Goal: Task Accomplishment & Management: Use online tool/utility

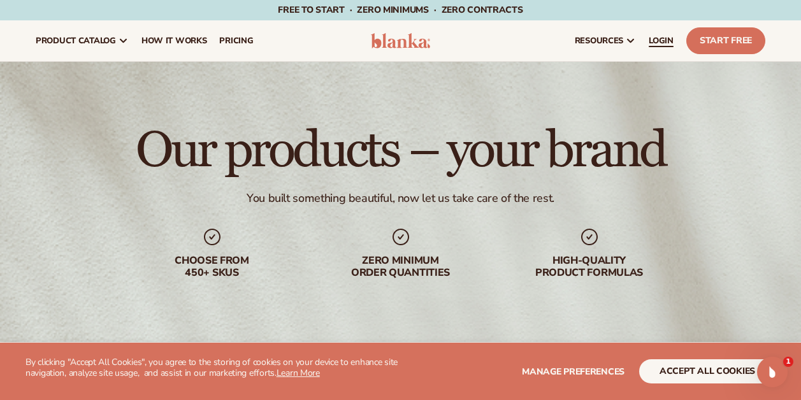
click at [350, 38] on span "LOGIN" at bounding box center [661, 41] width 25 height 10
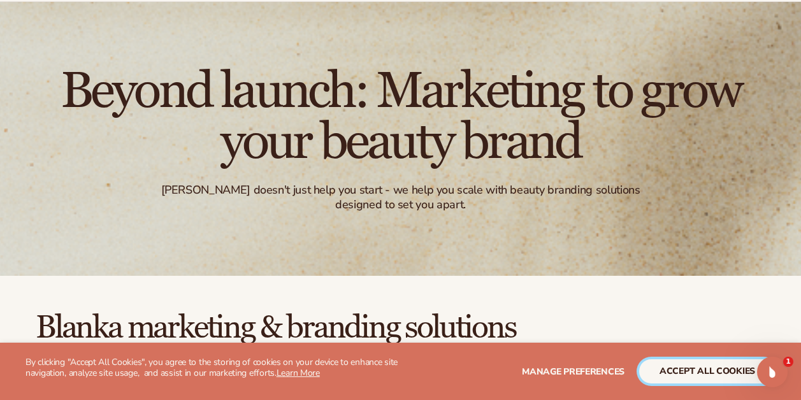
click at [714, 375] on button "accept all cookies" at bounding box center [707, 371] width 136 height 24
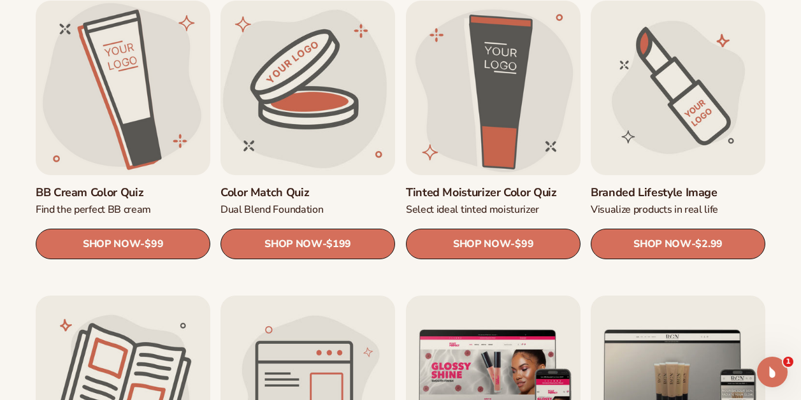
scroll to position [1030, 0]
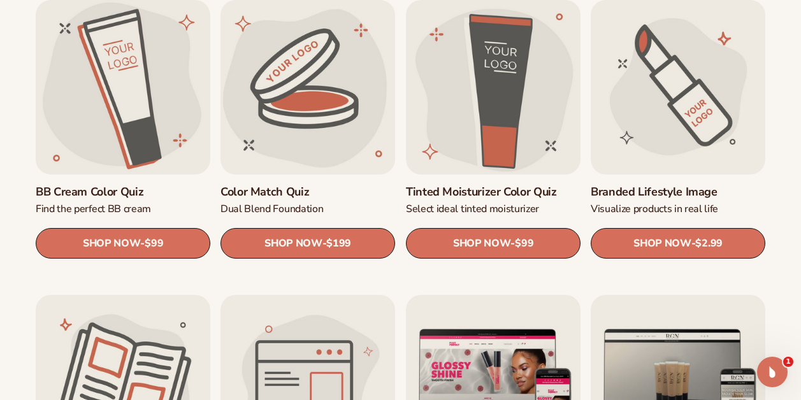
click at [688, 185] on link "Branded Lifestyle Image" at bounding box center [678, 192] width 175 height 15
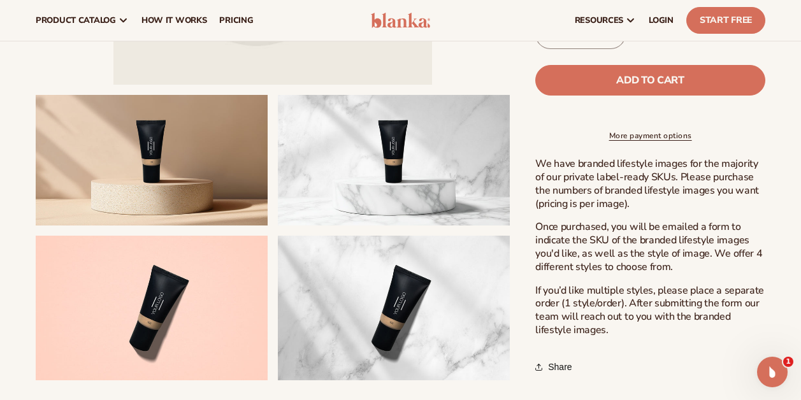
scroll to position [330, 0]
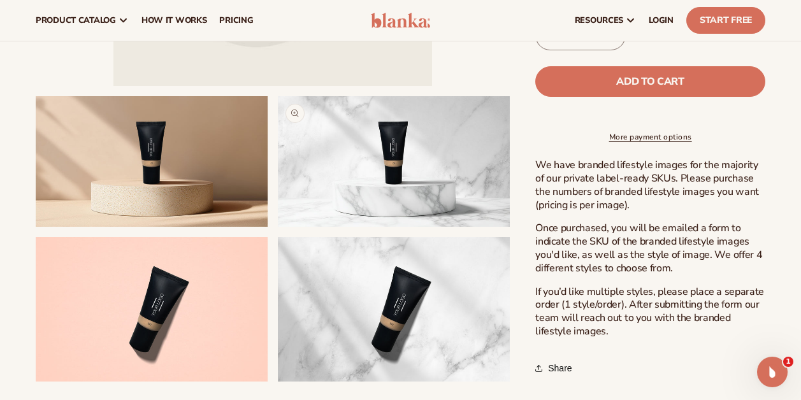
click at [278, 227] on button "Open media 3 in modal" at bounding box center [278, 227] width 0 height 0
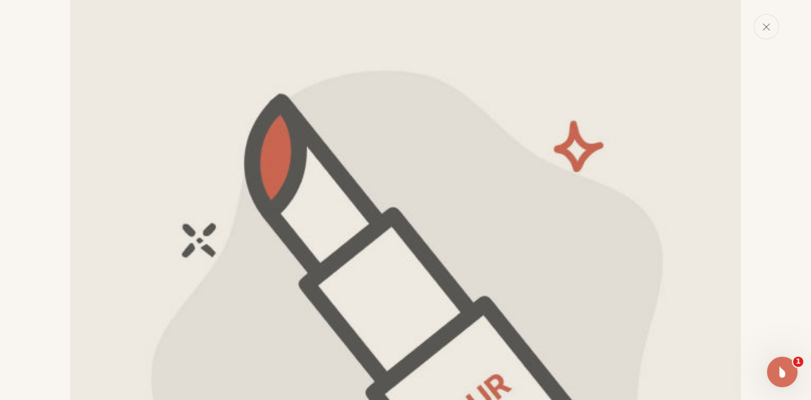
scroll to position [0, 0]
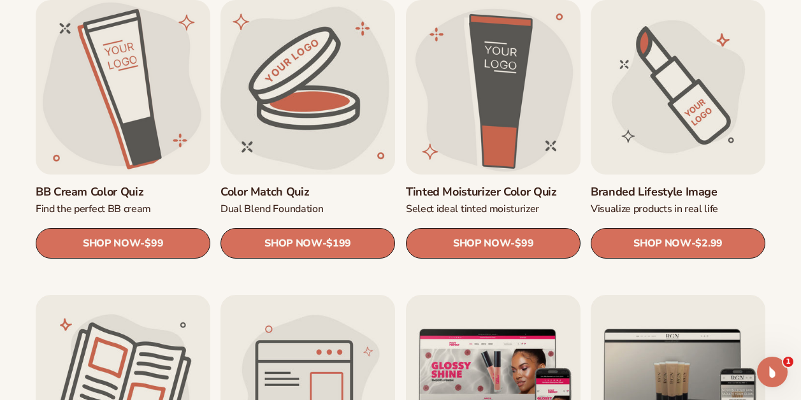
click at [311, 185] on link "Color Match Quiz" at bounding box center [308, 192] width 175 height 15
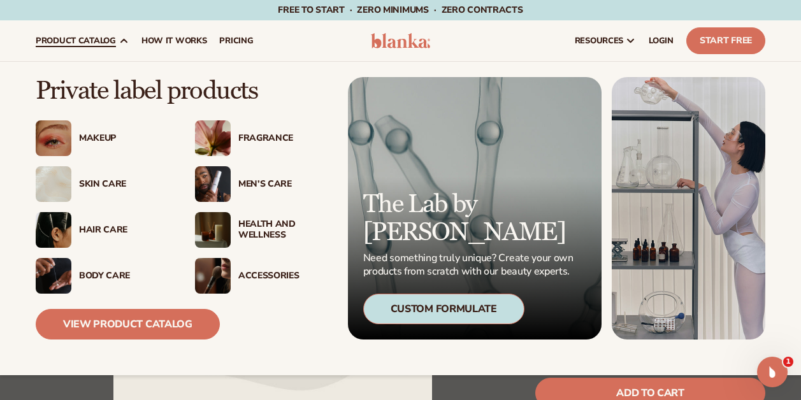
click at [74, 39] on span "product catalog" at bounding box center [76, 41] width 80 height 10
click at [96, 133] on div "Makeup" at bounding box center [124, 138] width 91 height 11
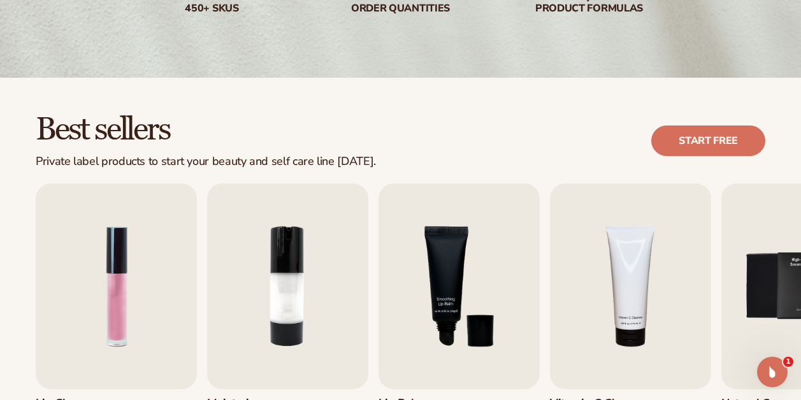
scroll to position [266, 0]
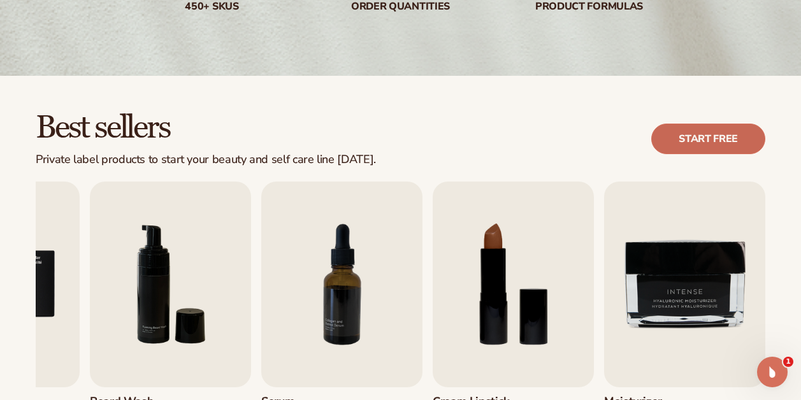
click at [699, 133] on link "Start free" at bounding box center [708, 139] width 114 height 31
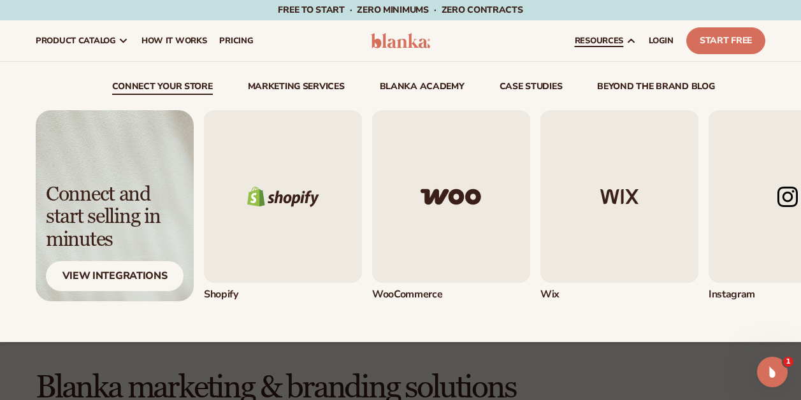
click at [621, 47] on link "resources" at bounding box center [606, 40] width 74 height 41
click at [118, 270] on div "View Integrations" at bounding box center [115, 276] width 138 height 30
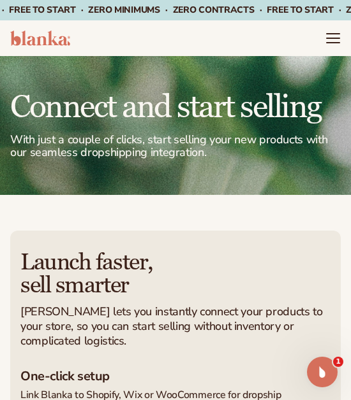
click at [135, 97] on h1 "Connect and start selling" at bounding box center [175, 108] width 330 height 32
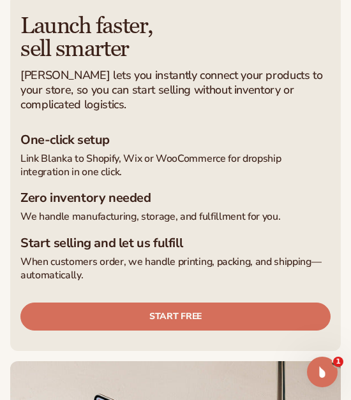
scroll to position [240, 0]
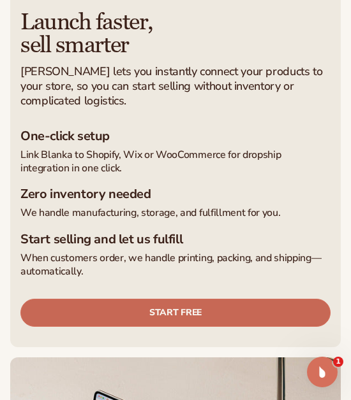
click at [171, 317] on link "Start free" at bounding box center [175, 313] width 310 height 28
